Goal: Information Seeking & Learning: Find specific fact

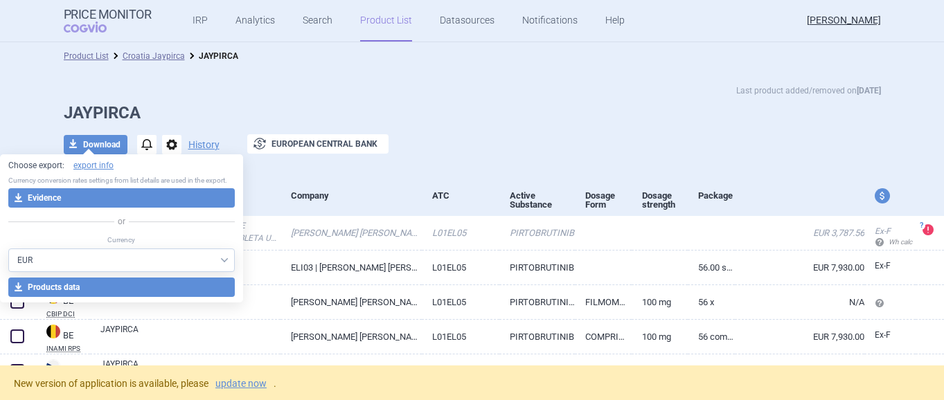
select select "EUR"
drag, startPoint x: 0, startPoint y: 0, endPoint x: 192, endPoint y: 22, distance: 193.1
click at [192, 22] on link "IRP" at bounding box center [199, 21] width 15 height 42
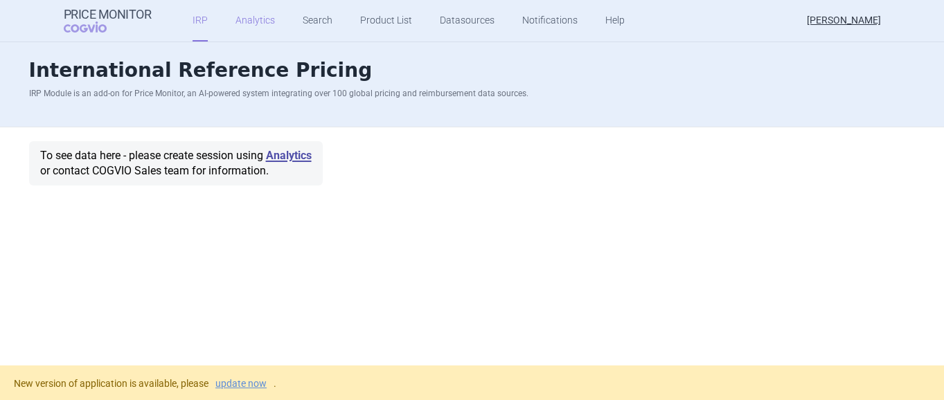
click at [253, 17] on link "Analytics" at bounding box center [254, 21] width 39 height 42
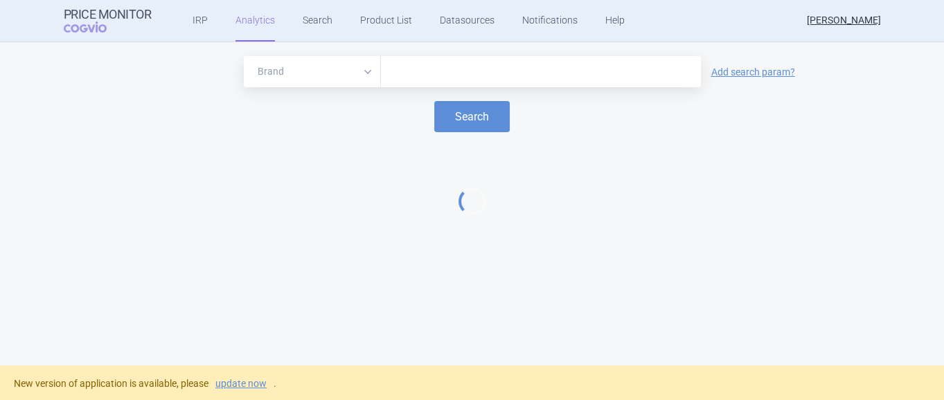
click at [412, 73] on input "text" at bounding box center [541, 72] width 306 height 18
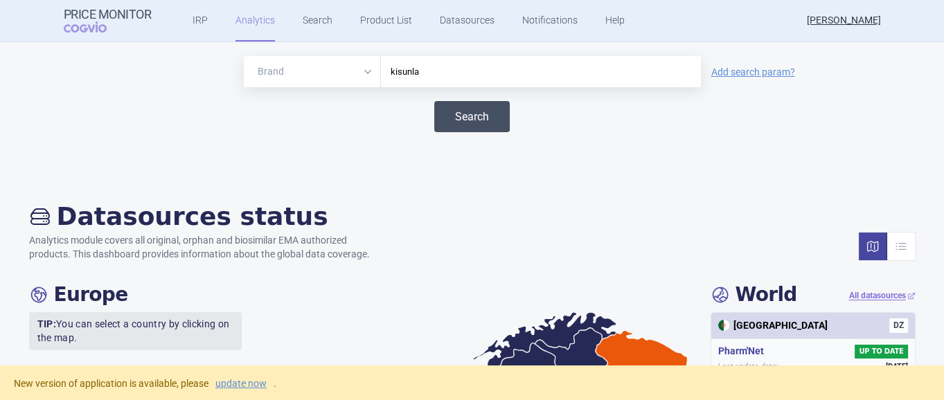
type input "kisunla"
click at [480, 118] on button "Search" at bounding box center [471, 116] width 75 height 31
click at [479, 118] on button "Search" at bounding box center [471, 116] width 75 height 31
click at [309, 24] on link "Search" at bounding box center [318, 21] width 30 height 42
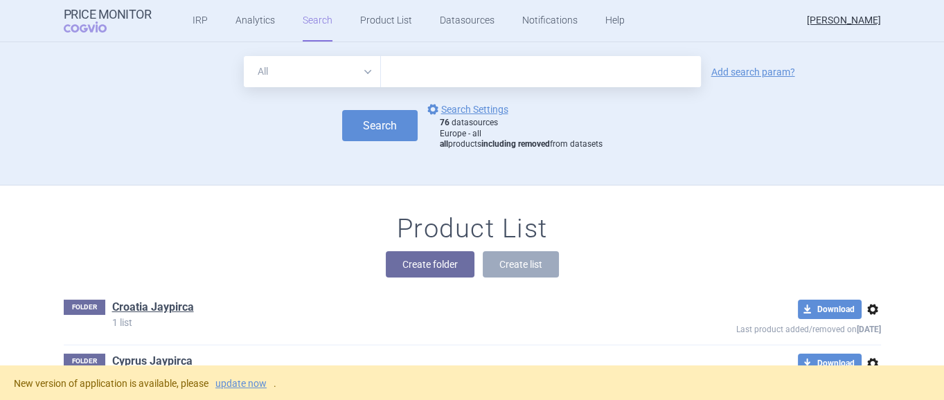
click at [419, 69] on input "text" at bounding box center [541, 71] width 320 height 31
type input "kisunla"
click at [384, 113] on button "Search" at bounding box center [379, 125] width 75 height 31
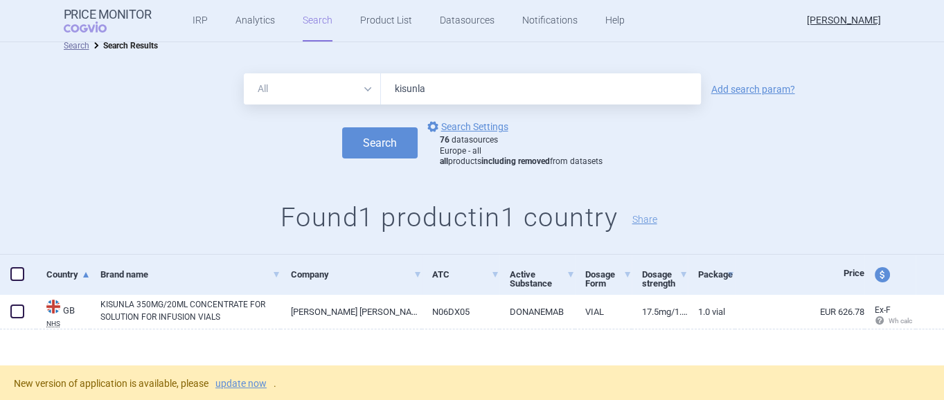
scroll to position [19, 0]
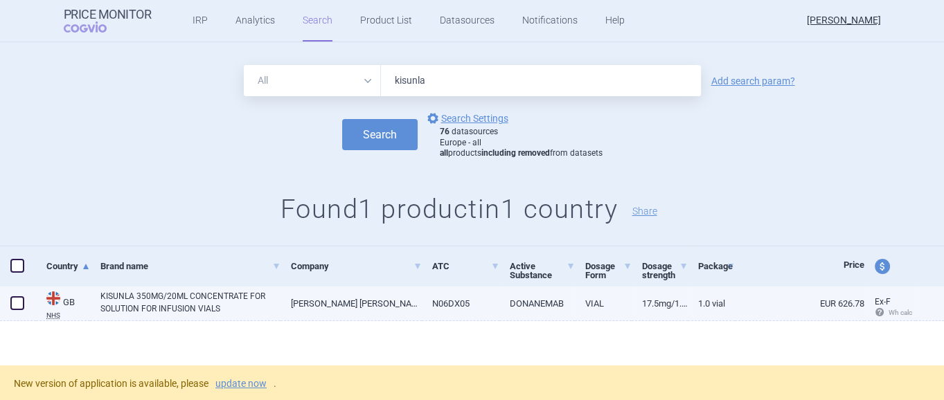
click at [134, 292] on link "KISUNLA 350MG/20ML CONCENTRATE FOR SOLUTION FOR INFUSION VIALS" at bounding box center [190, 302] width 180 height 25
select select "EUR"
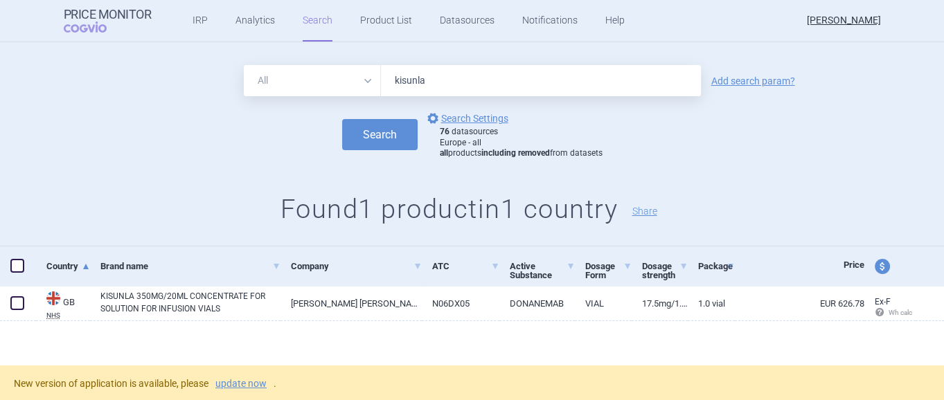
drag, startPoint x: 430, startPoint y: 83, endPoint x: 373, endPoint y: 64, distance: 60.0
click at [373, 65] on div "All Brand Name ATC Company Active Substance Country Newer than kisunla" at bounding box center [472, 80] width 457 height 31
type input "leqembi"
click at [342, 119] on button "Search" at bounding box center [379, 134] width 75 height 31
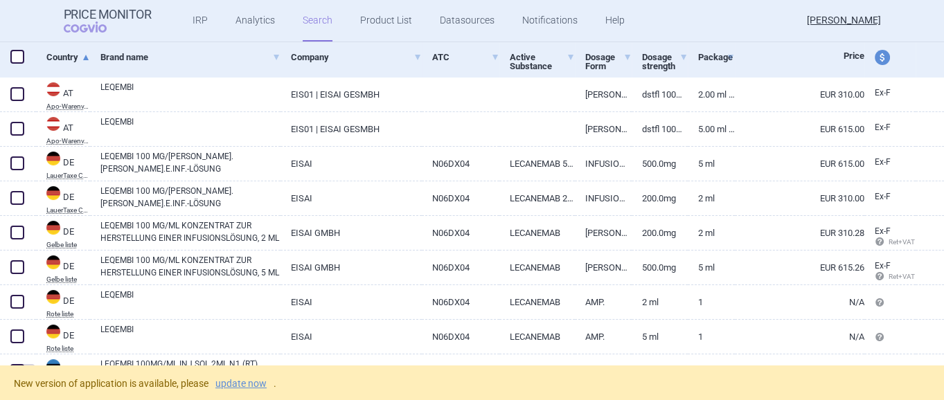
scroll to position [157, 0]
